Goal: Task Accomplishment & Management: Complete application form

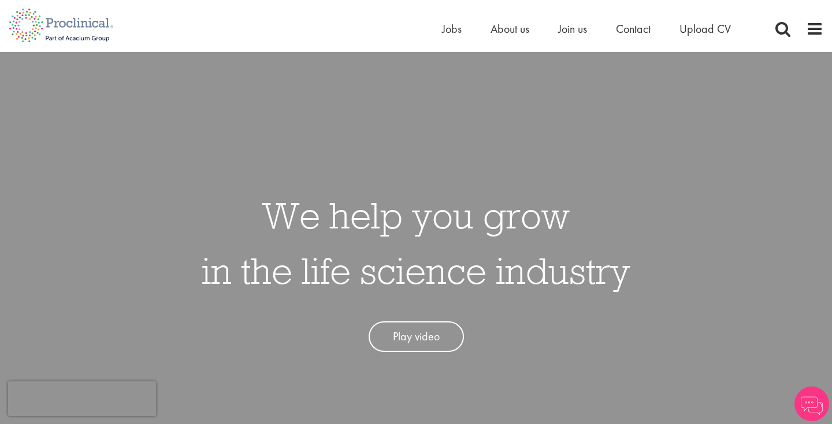
click at [401, 345] on link "Play video" at bounding box center [415, 337] width 95 height 31
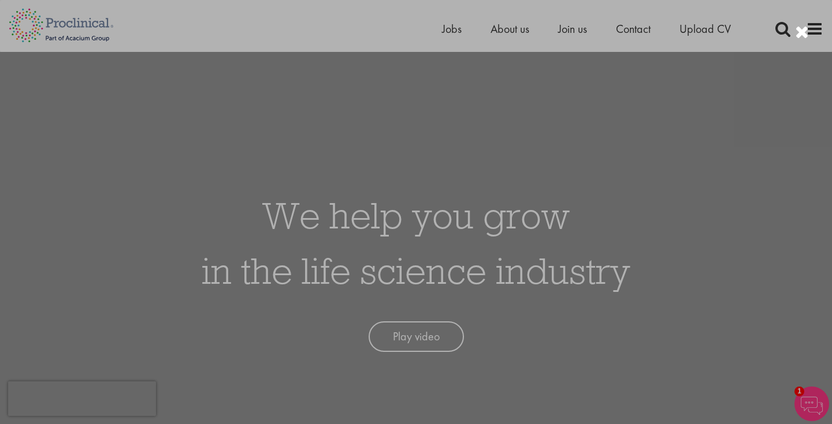
click at [685, 122] on div at bounding box center [416, 212] width 832 height 424
click at [435, 378] on div at bounding box center [416, 212] width 832 height 424
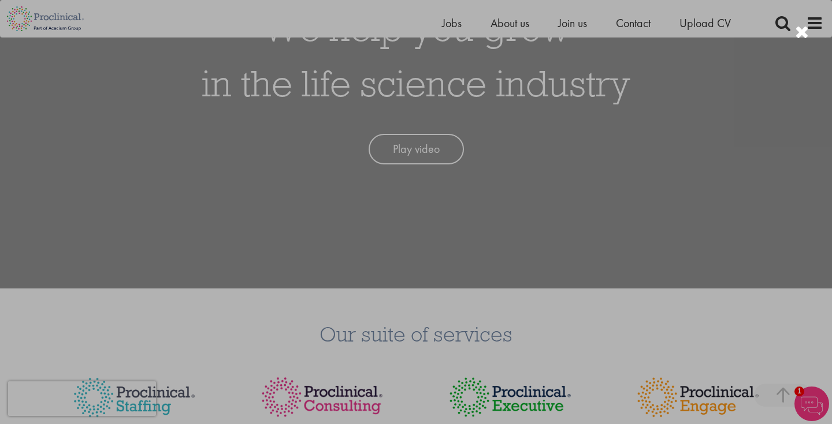
scroll to position [217, 0]
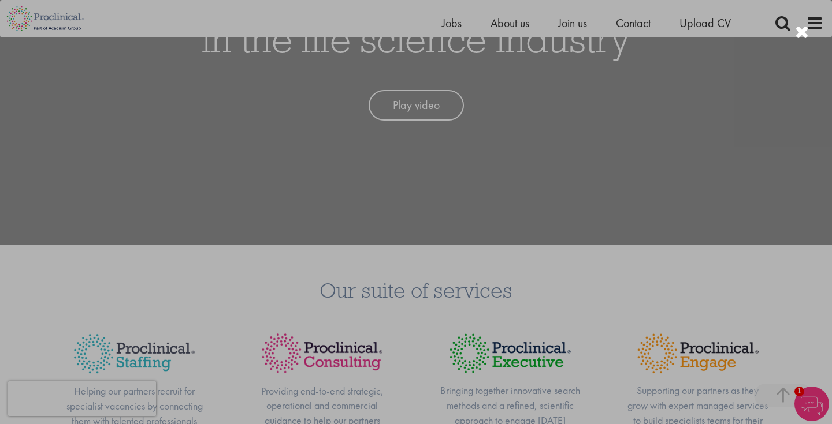
click at [802, 31] on div at bounding box center [802, 32] width 14 height 19
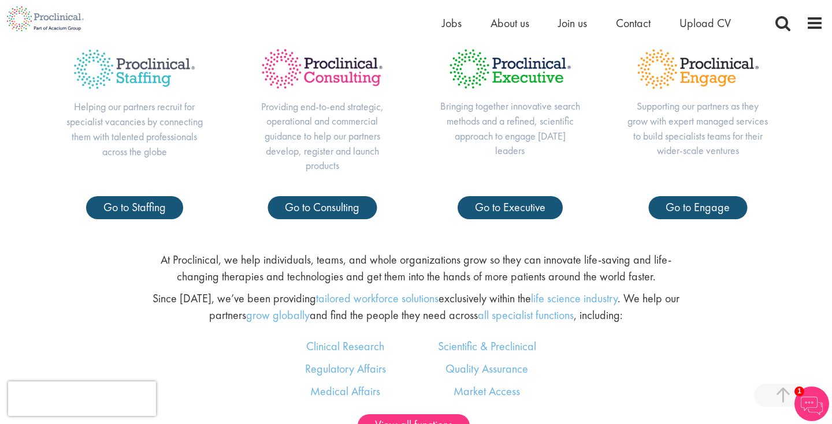
scroll to position [508, 0]
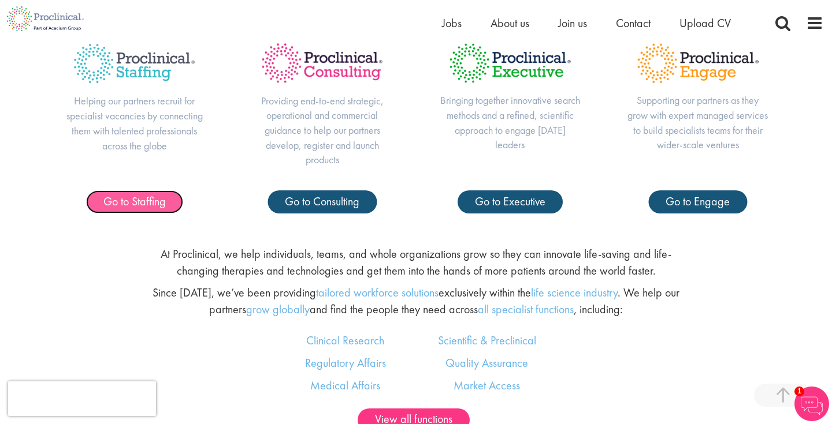
click at [162, 201] on span "Go to Staffing" at bounding box center [134, 201] width 62 height 15
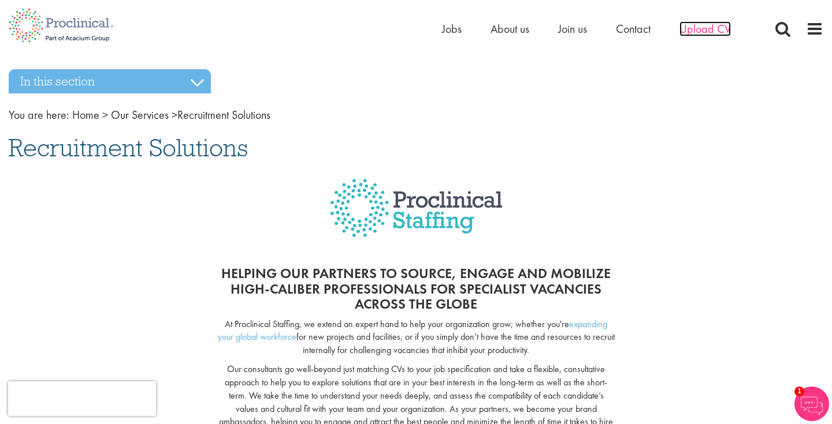
click at [692, 25] on span "Upload CV" at bounding box center [704, 28] width 51 height 15
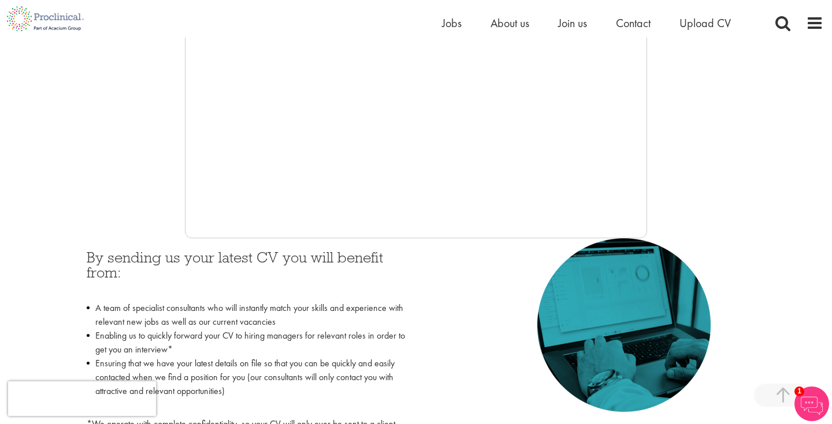
scroll to position [311, 0]
